Goal: Task Accomplishment & Management: Manage account settings

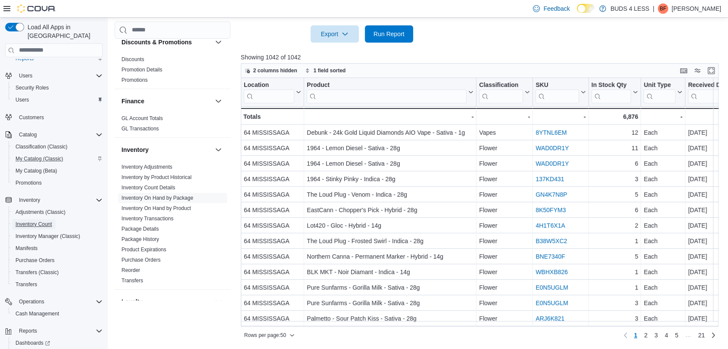
scroll to position [18, 0]
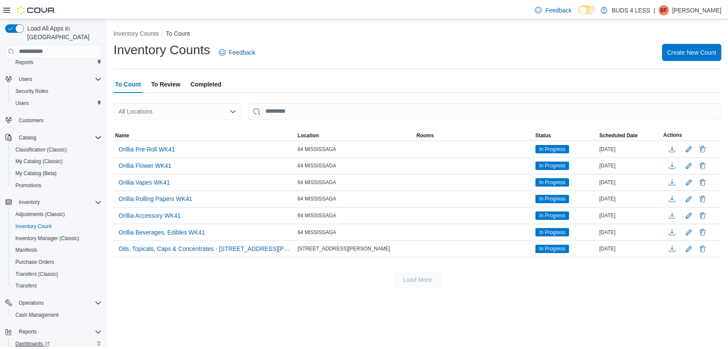
scroll to position [48, 0]
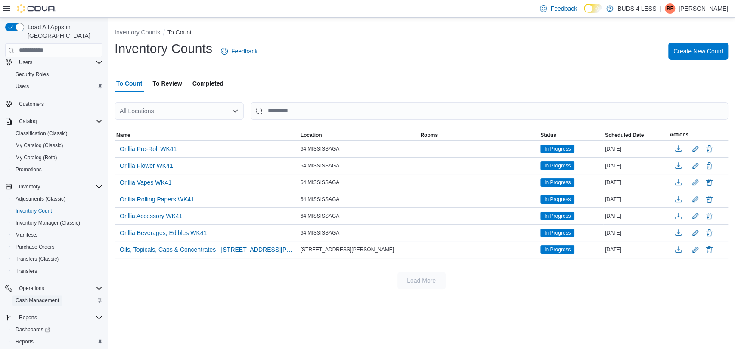
click at [42, 297] on span "Cash Management" at bounding box center [37, 300] width 43 height 7
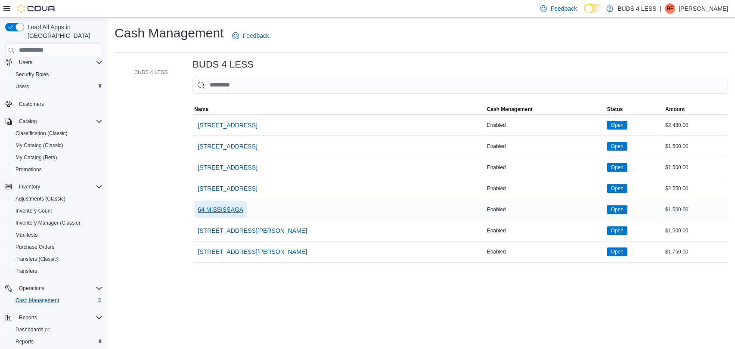
click at [221, 206] on span "64 MISSISSAGA" at bounding box center [221, 209] width 46 height 9
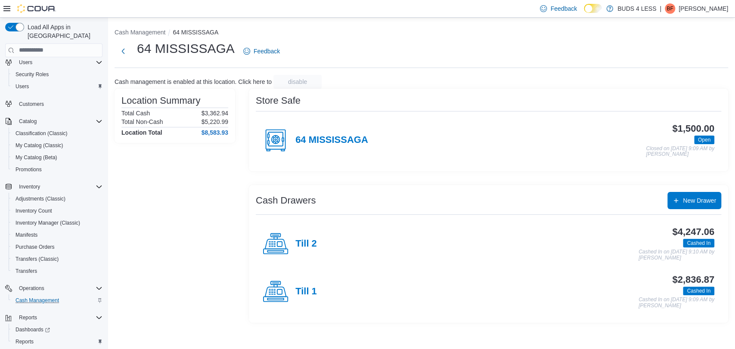
click at [302, 236] on div "Till 2" at bounding box center [290, 244] width 54 height 26
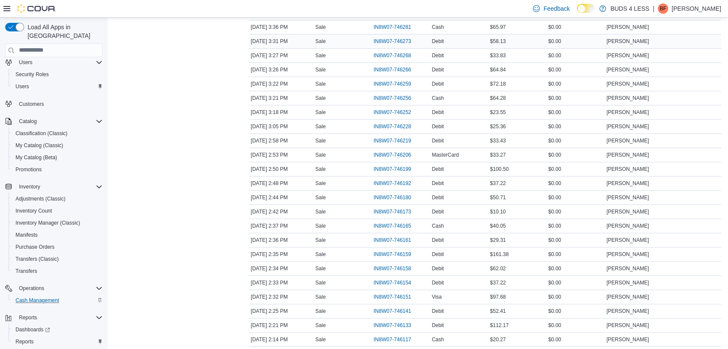
scroll to position [382, 0]
click at [389, 165] on span "IN8W07-746199" at bounding box center [391, 168] width 37 height 7
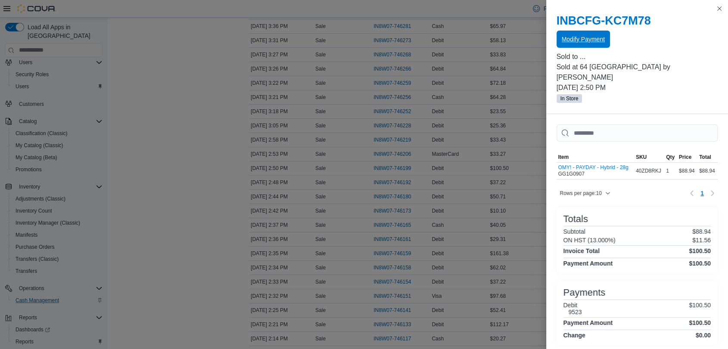
click at [583, 39] on span "Modify Payment" at bounding box center [582, 39] width 43 height 9
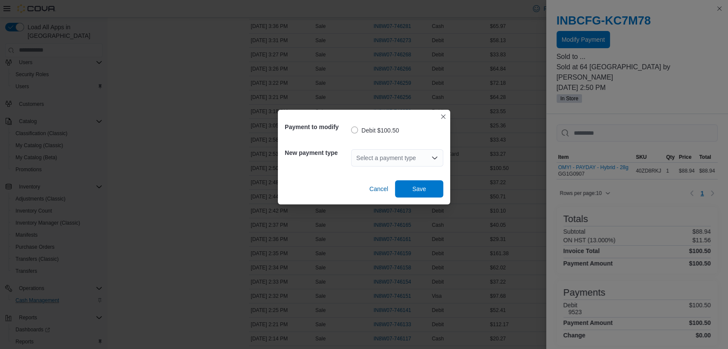
click at [401, 156] on div "Select a payment type" at bounding box center [397, 157] width 92 height 17
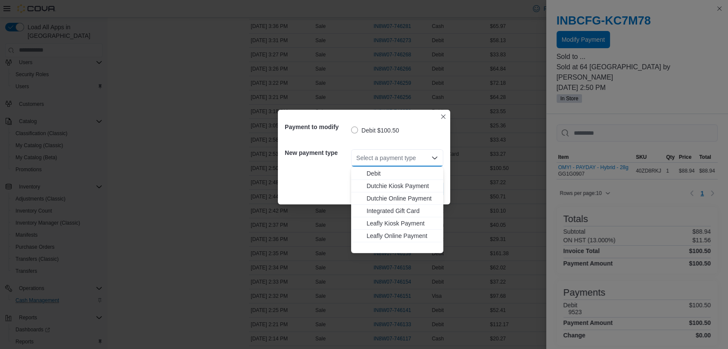
scroll to position [114, 0]
click at [381, 244] on span "Visa" at bounding box center [401, 246] width 71 height 9
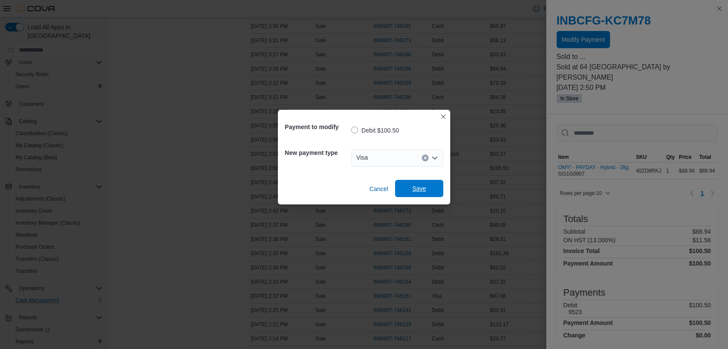
click at [415, 194] on span "Save" at bounding box center [419, 188] width 38 height 17
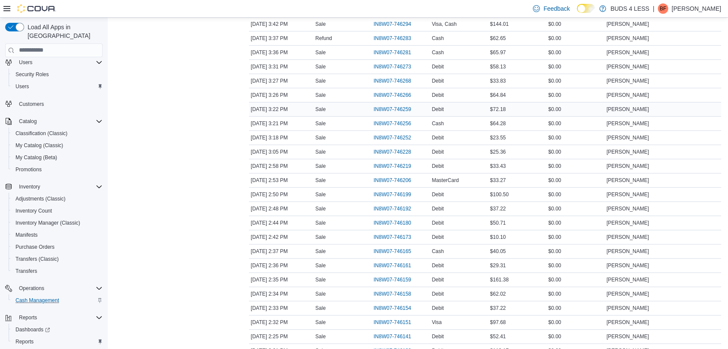
scroll to position [335, 0]
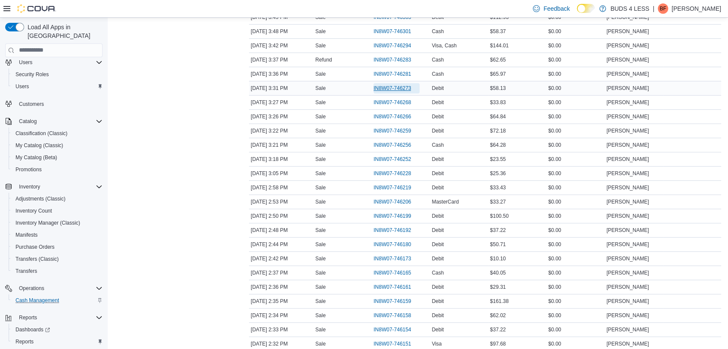
click at [389, 89] on span "IN8W07-746273" at bounding box center [391, 88] width 37 height 7
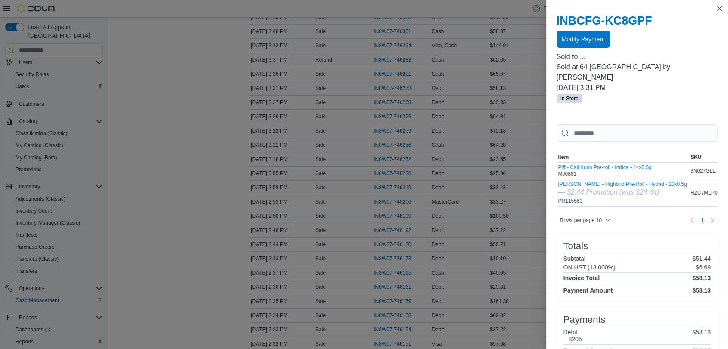
click at [572, 40] on span "Modify Payment" at bounding box center [582, 39] width 43 height 9
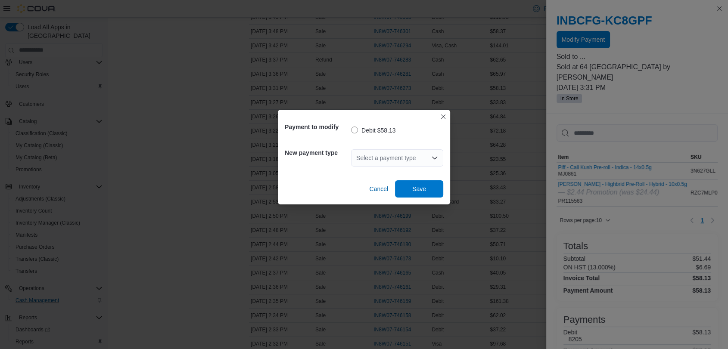
click at [401, 168] on div "Select a payment type" at bounding box center [397, 158] width 92 height 28
click at [397, 160] on div "Select a payment type" at bounding box center [397, 157] width 92 height 17
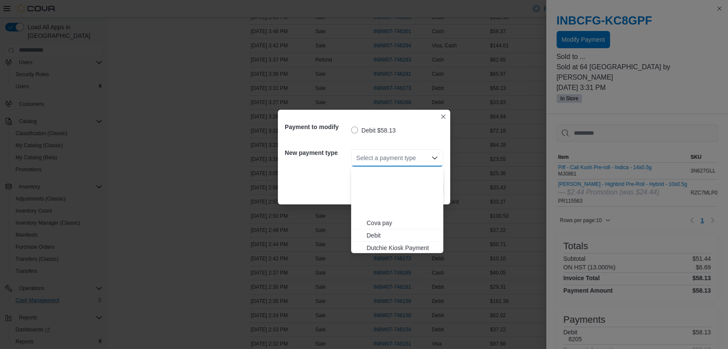
scroll to position [114, 0]
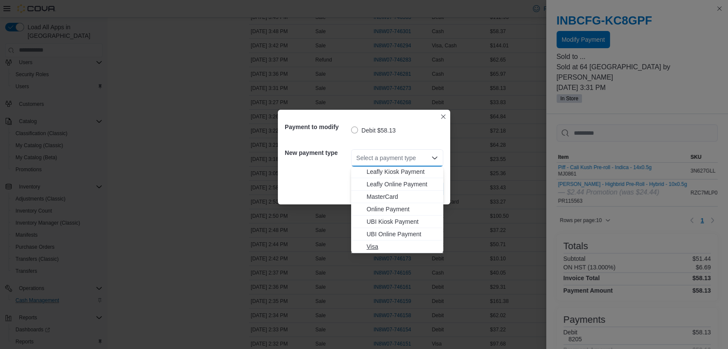
click at [367, 245] on span "Visa" at bounding box center [401, 246] width 71 height 9
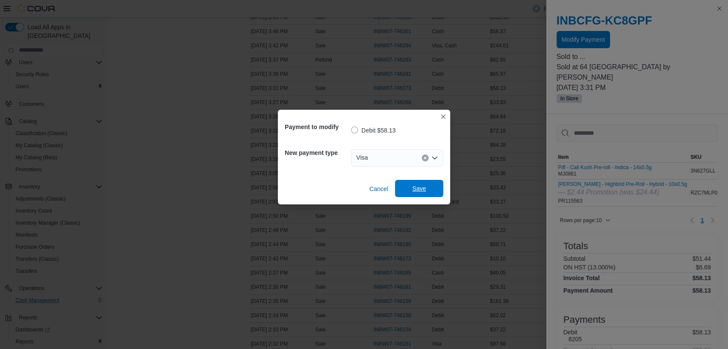
click at [427, 182] on span "Save" at bounding box center [419, 188] width 38 height 17
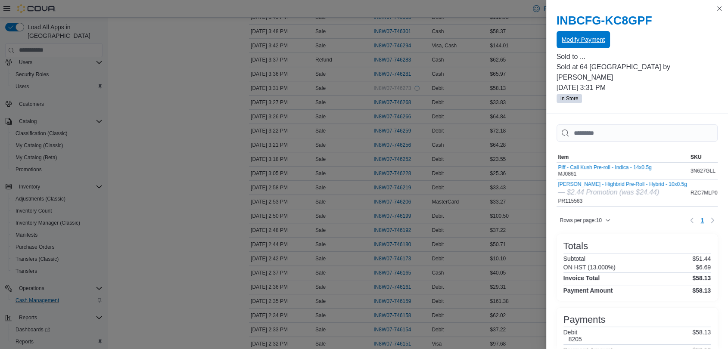
scroll to position [0, 0]
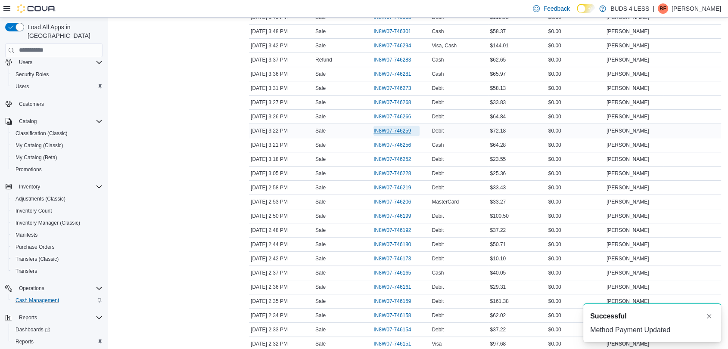
click at [391, 127] on span "IN8W07-746259" at bounding box center [391, 130] width 37 height 7
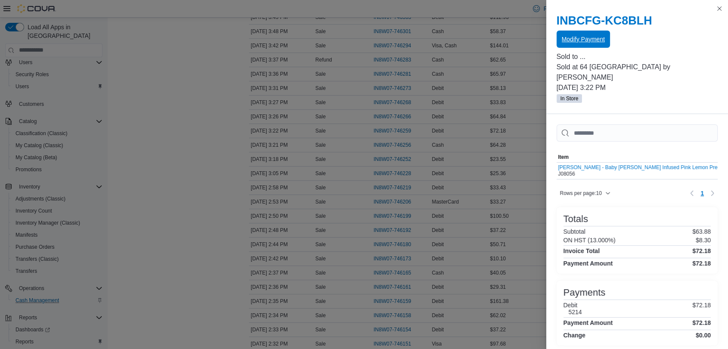
click at [568, 37] on span "Modify Payment" at bounding box center [582, 39] width 43 height 9
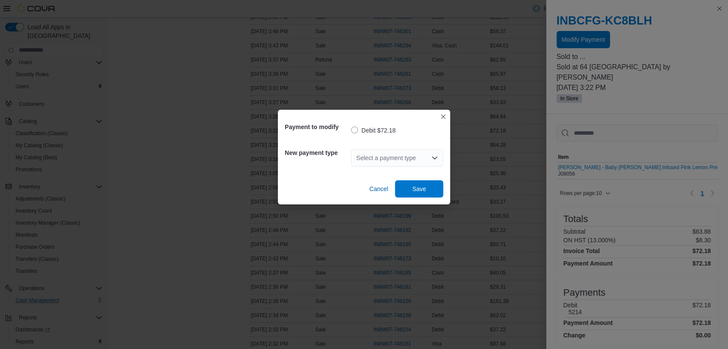
click at [409, 158] on div "Select a payment type" at bounding box center [397, 157] width 92 height 17
click at [393, 164] on div "Select a payment type Combo box. Selected. Combo box input. Select a payment ty…" at bounding box center [397, 157] width 92 height 17
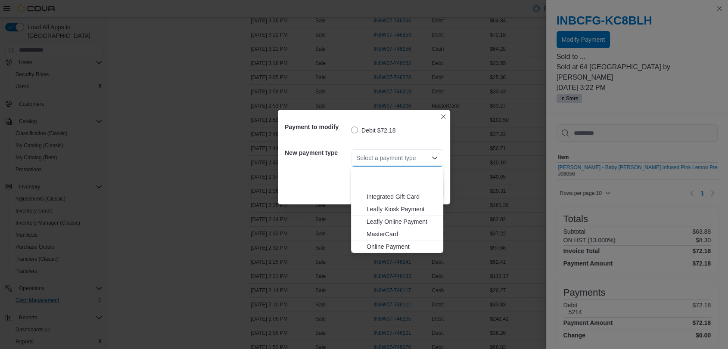
scroll to position [114, 0]
click at [375, 248] on span "Visa" at bounding box center [401, 246] width 71 height 9
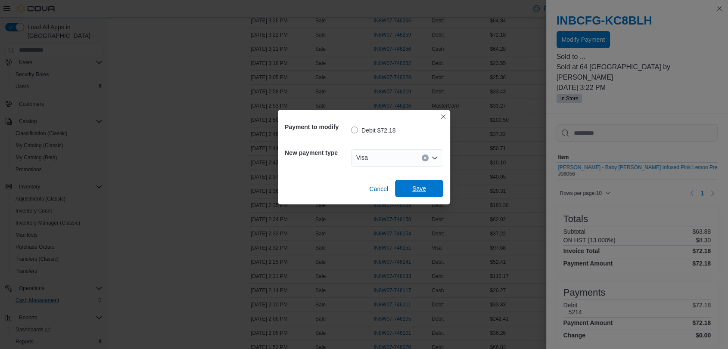
click at [409, 196] on span "Save" at bounding box center [419, 188] width 38 height 17
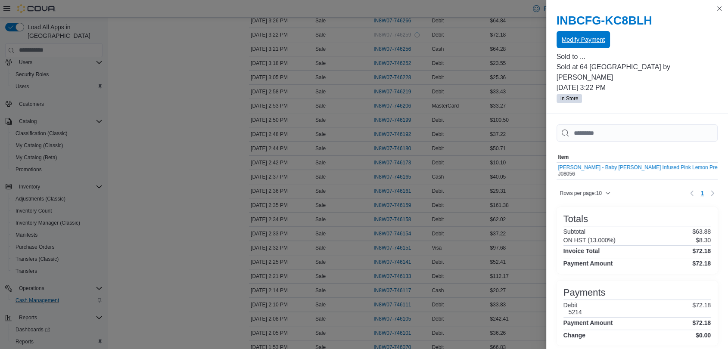
scroll to position [0, 0]
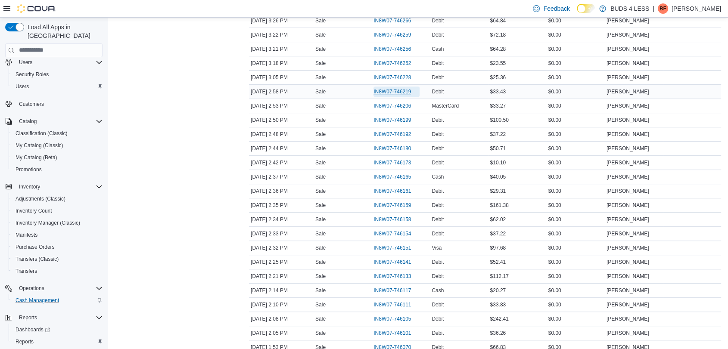
click at [390, 90] on span "IN8W07-746219" at bounding box center [391, 91] width 37 height 7
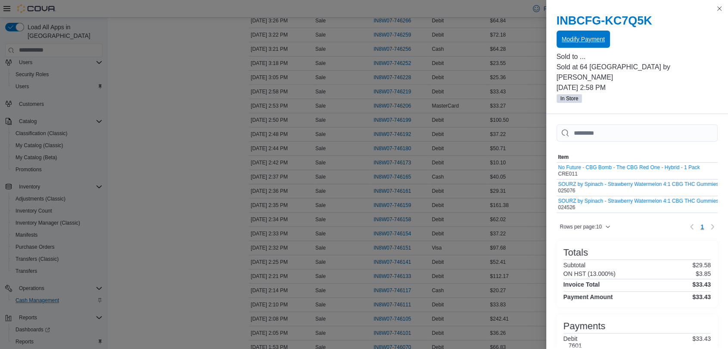
click at [593, 46] on span "Modify Payment" at bounding box center [582, 39] width 43 height 17
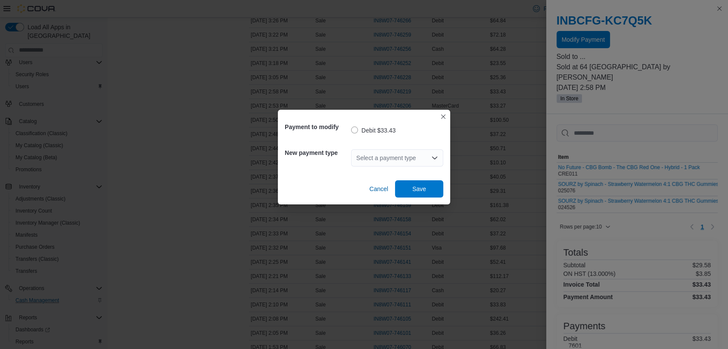
click at [375, 158] on div "Select a payment type" at bounding box center [397, 157] width 92 height 17
click at [401, 161] on div "Select a payment type Combo box. Selected. Combo box input. Select a payment ty…" at bounding box center [397, 157] width 92 height 17
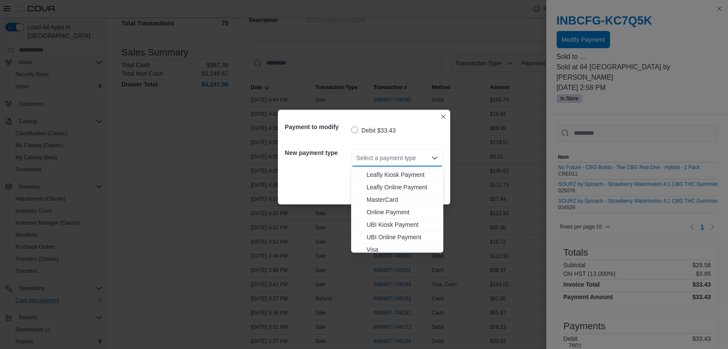
scroll to position [114, 0]
click at [391, 195] on span "MasterCard" at bounding box center [401, 196] width 71 height 9
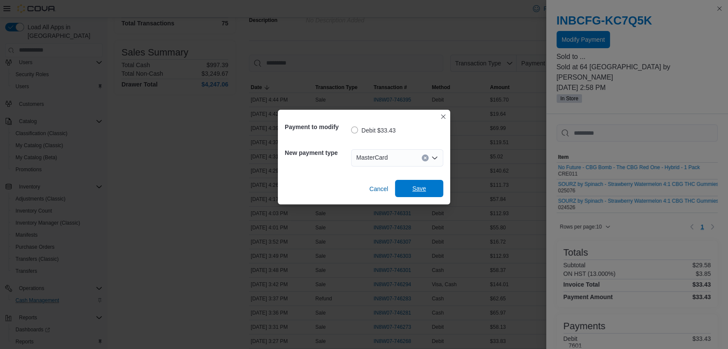
click at [403, 190] on span "Save" at bounding box center [419, 188] width 38 height 17
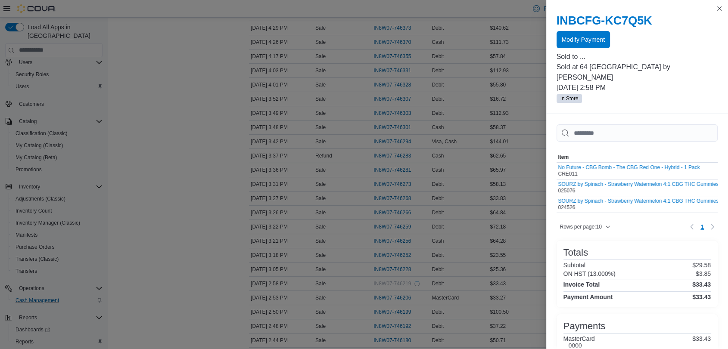
scroll to position [239, 0]
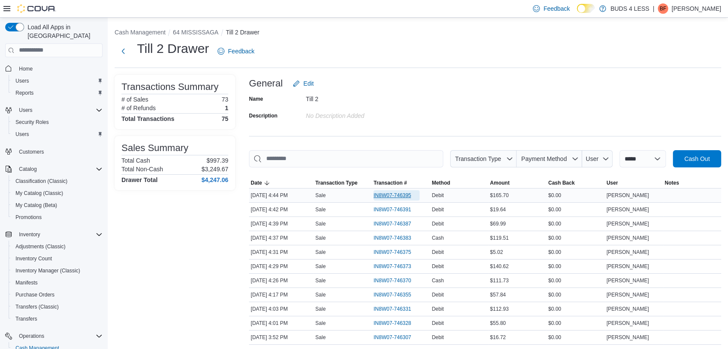
click at [386, 195] on span "IN8W07-746395" at bounding box center [391, 195] width 37 height 7
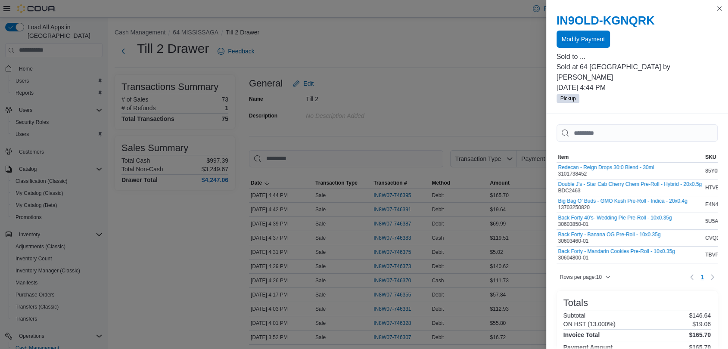
click at [579, 39] on span "Modify Payment" at bounding box center [582, 39] width 43 height 9
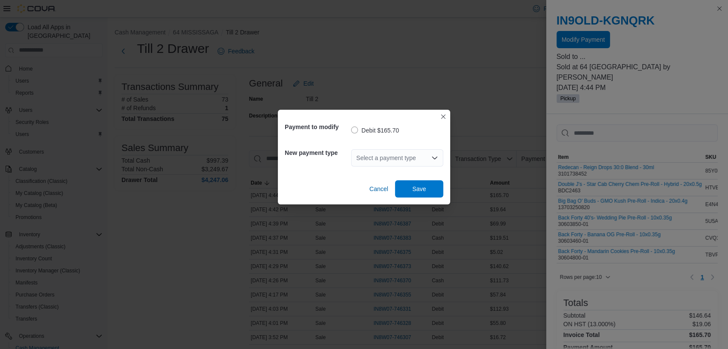
click at [408, 160] on div "Select a payment type" at bounding box center [397, 157] width 92 height 17
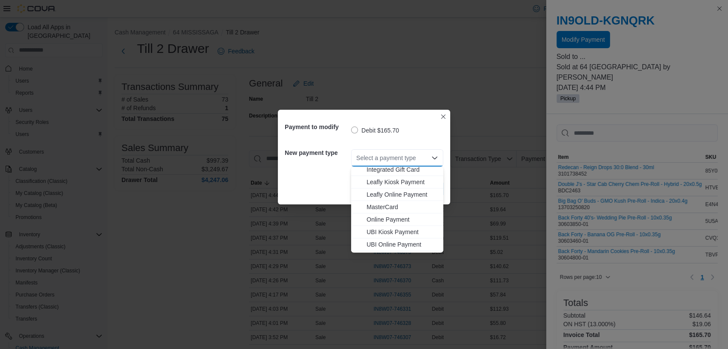
scroll to position [114, 0]
click at [391, 193] on span "MasterCard" at bounding box center [401, 196] width 71 height 9
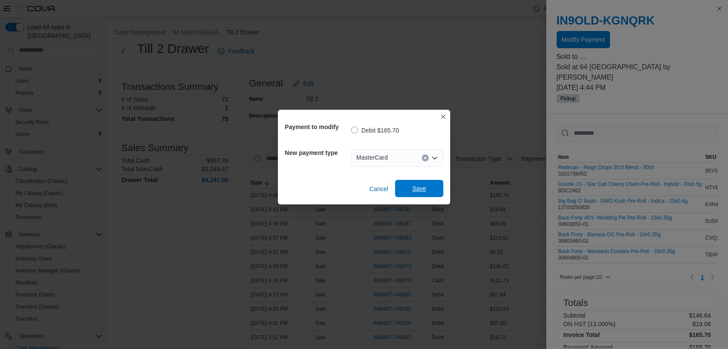
click at [406, 185] on span "Save" at bounding box center [419, 188] width 38 height 17
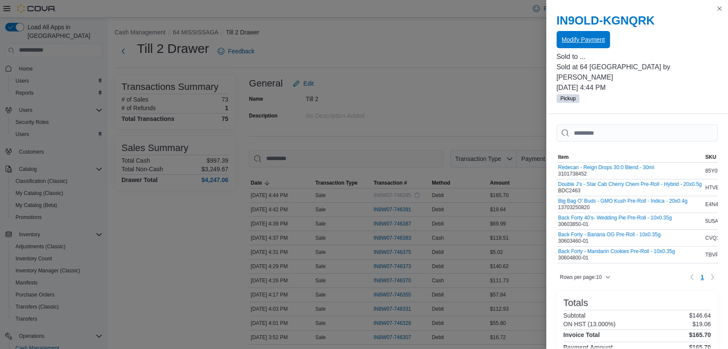
scroll to position [0, 0]
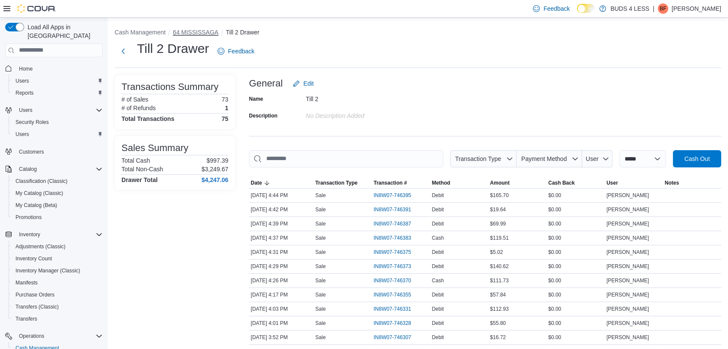
click at [186, 33] on button "64 MISSISSAGA" at bounding box center [196, 32] width 46 height 7
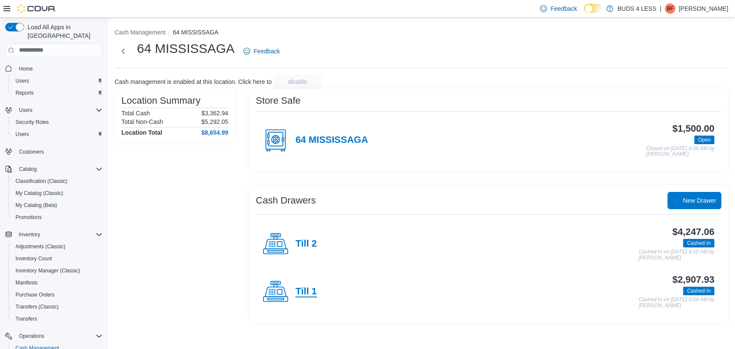
click at [312, 292] on h4 "Till 1" at bounding box center [306, 291] width 22 height 11
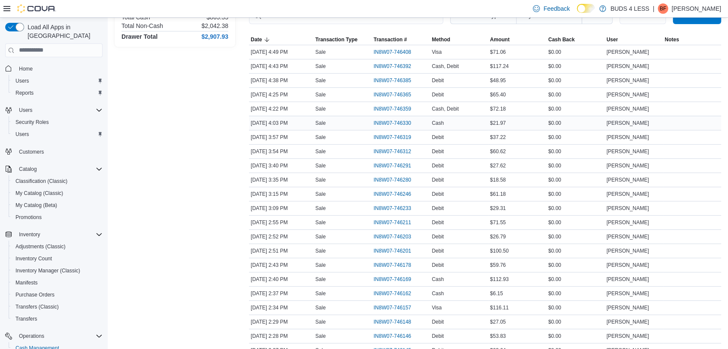
scroll to position [382, 0]
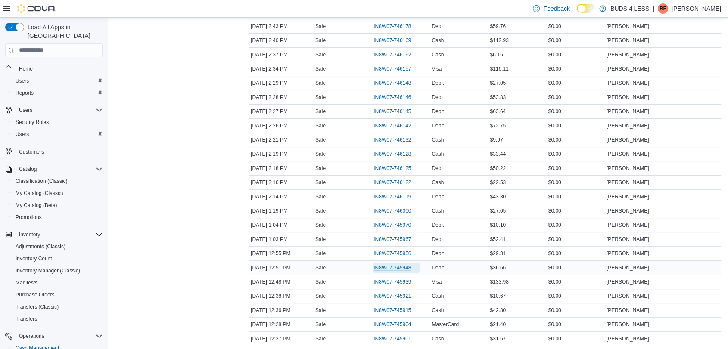
click at [399, 266] on span "IN8W07-745948" at bounding box center [391, 267] width 37 height 7
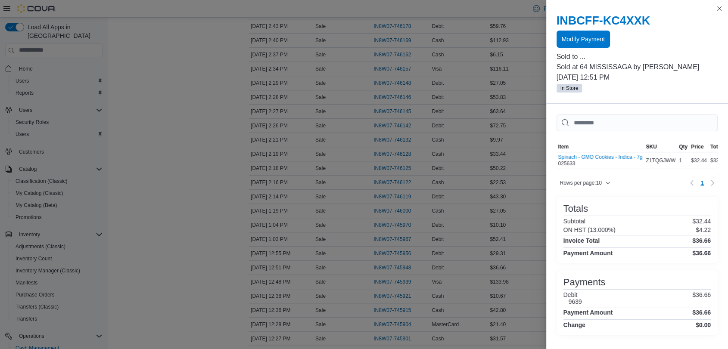
click at [581, 41] on span "Modify Payment" at bounding box center [582, 39] width 43 height 9
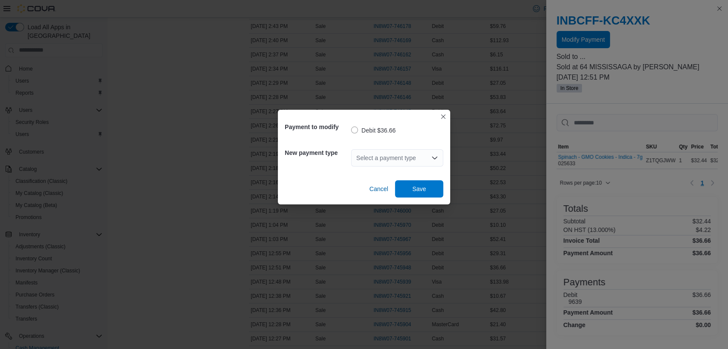
click at [378, 156] on div "Select a payment type" at bounding box center [397, 157] width 92 height 17
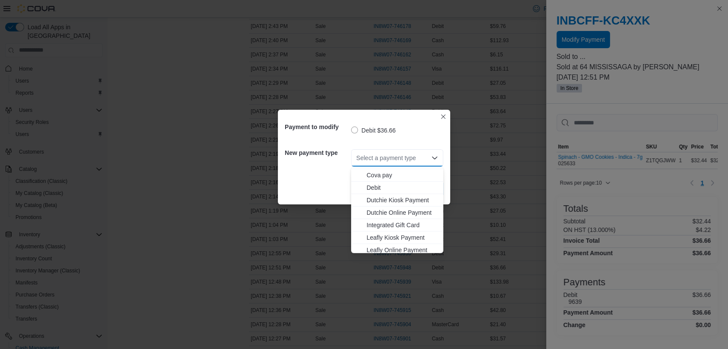
scroll to position [96, 0]
click at [385, 214] on span "MasterCard" at bounding box center [401, 215] width 71 height 9
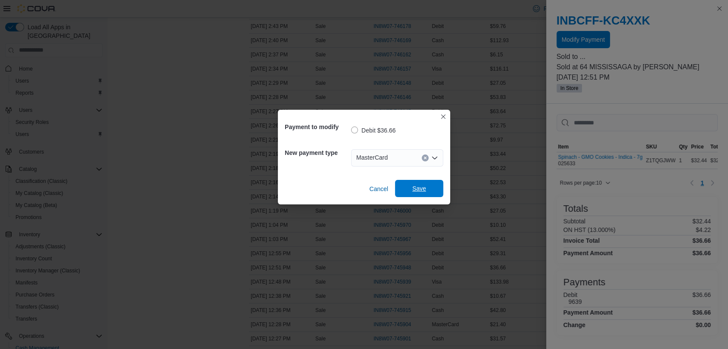
click at [417, 190] on span "Save" at bounding box center [419, 188] width 14 height 9
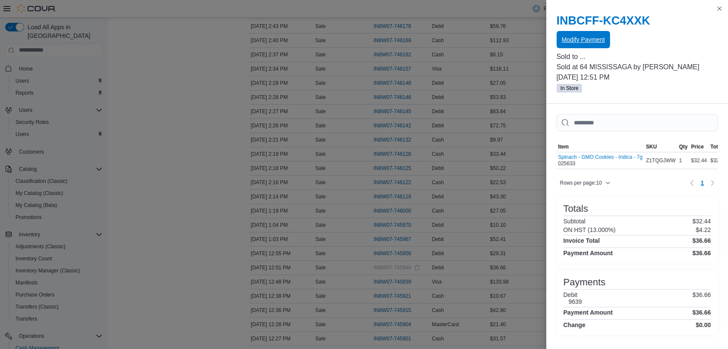
scroll to position [0, 0]
